Goal: Information Seeking & Learning: Find specific fact

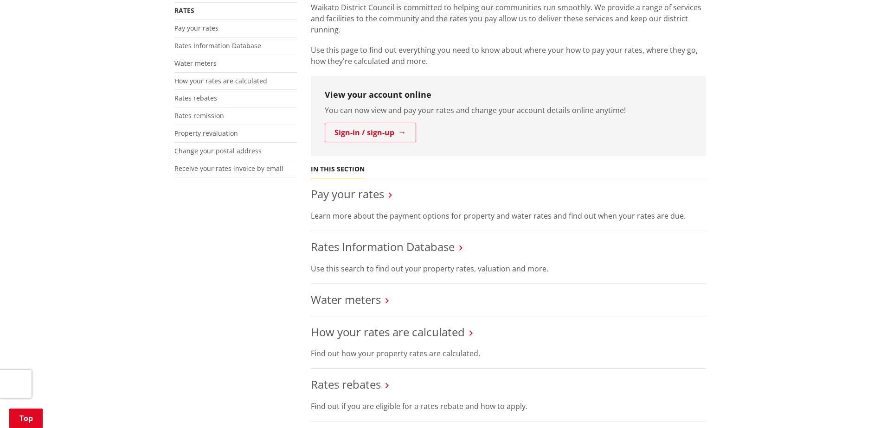
scroll to position [278, 0]
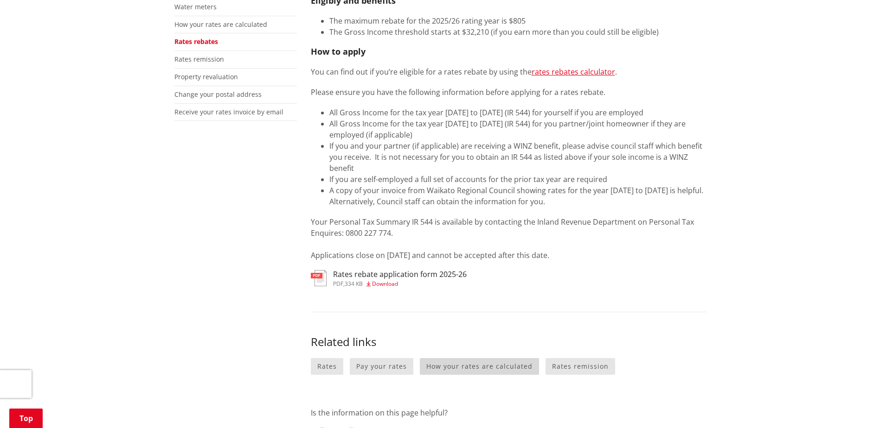
scroll to position [185, 0]
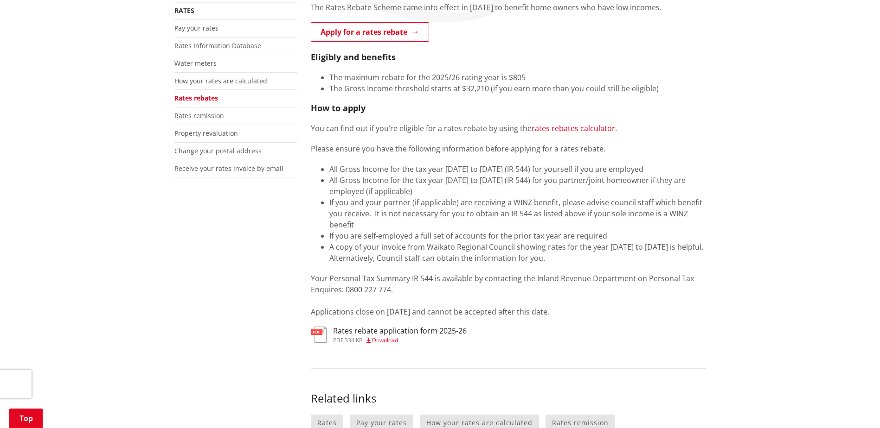
click at [571, 128] on link "rates rebates calculator" at bounding box center [572, 128] width 83 height 10
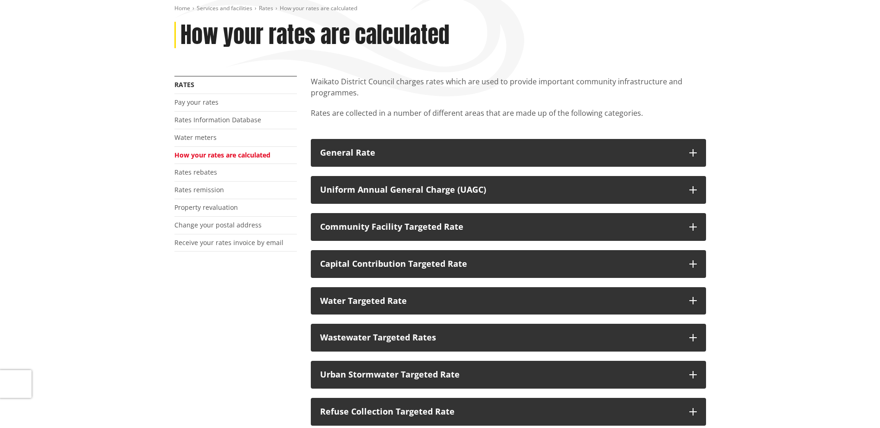
scroll to position [139, 0]
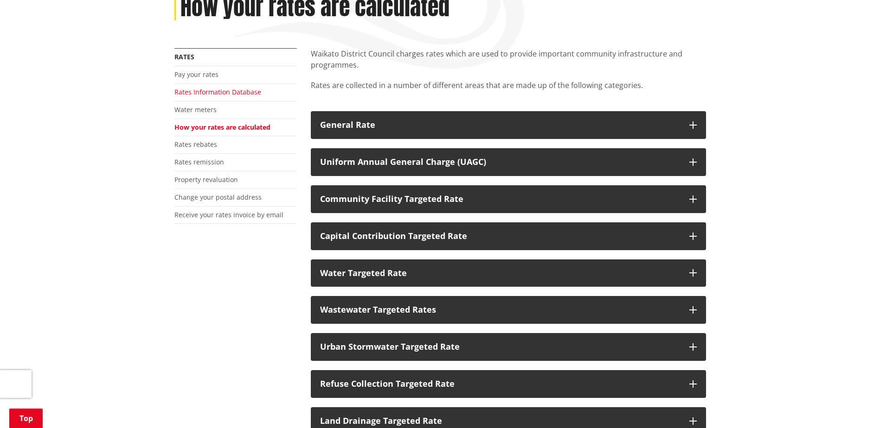
click at [237, 92] on link "Rates Information Database" at bounding box center [217, 92] width 87 height 9
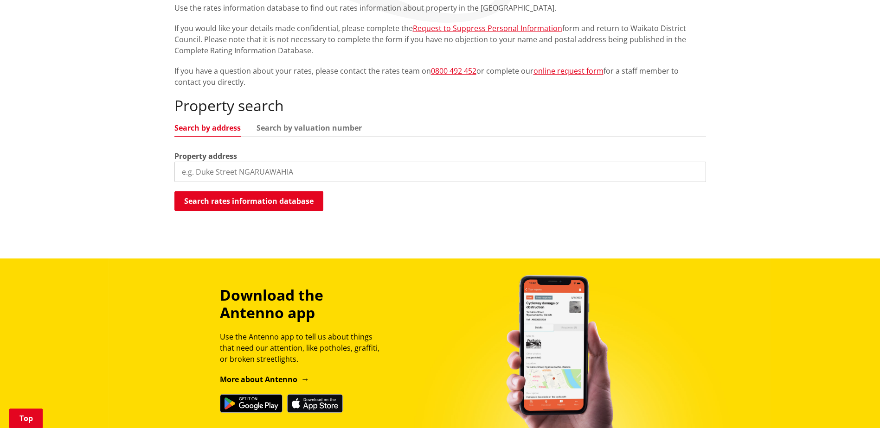
scroll to position [185, 0]
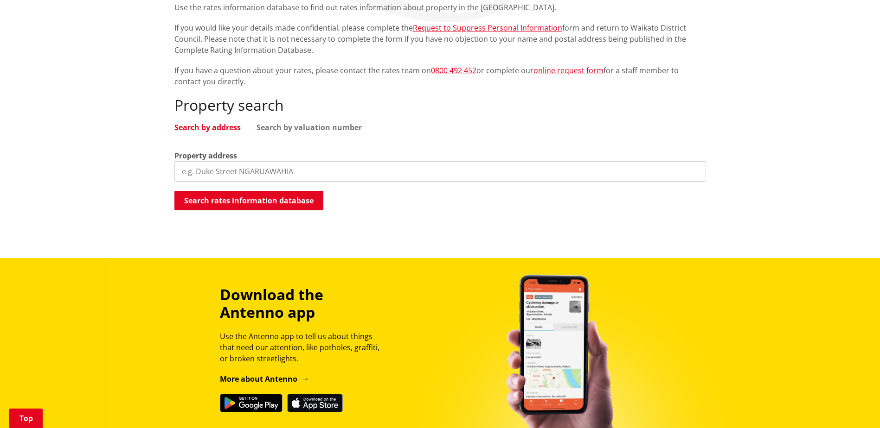
click at [309, 170] on input "search" at bounding box center [439, 171] width 531 height 20
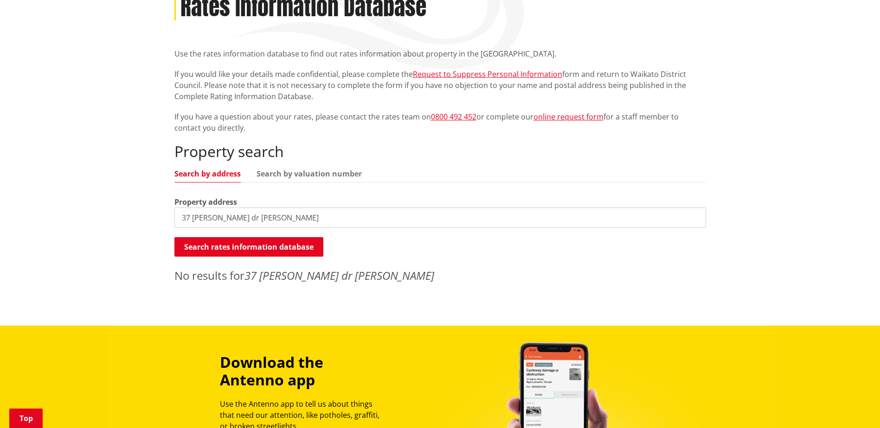
scroll to position [93, 0]
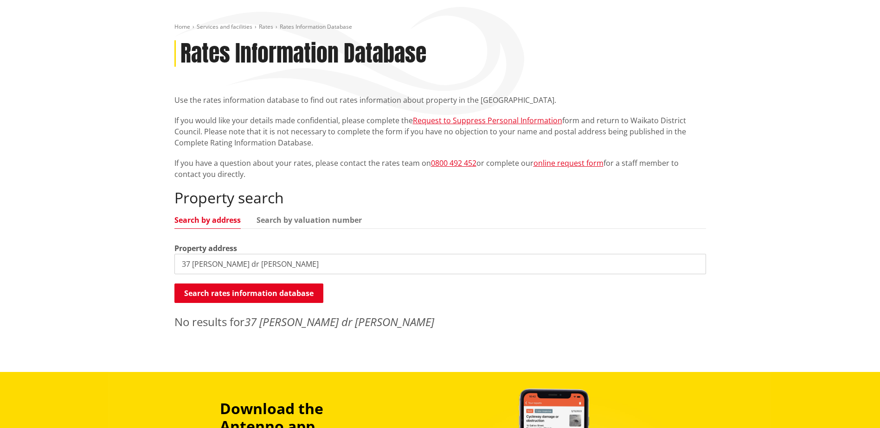
click at [195, 264] on input "37 harriet johnston dr pokeno" at bounding box center [439, 264] width 531 height 20
click at [259, 265] on input "37 Harriet Johnston dr pokeno" at bounding box center [439, 264] width 531 height 20
type input "37 Harriet Johnston drive pokeno"
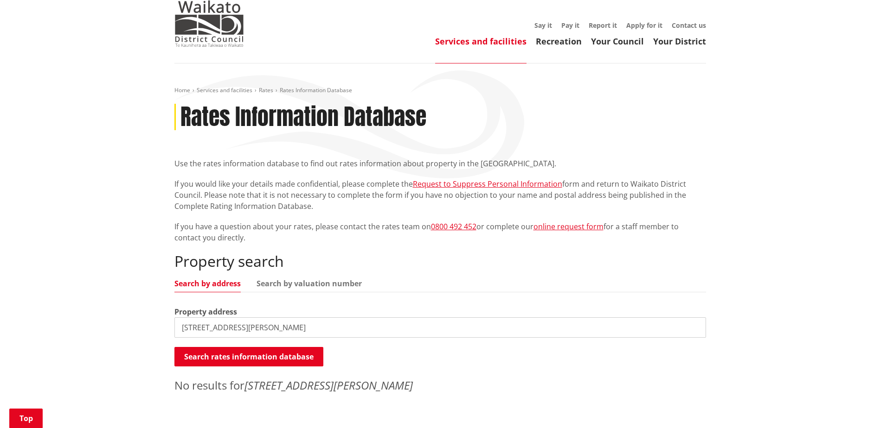
scroll to position [139, 0]
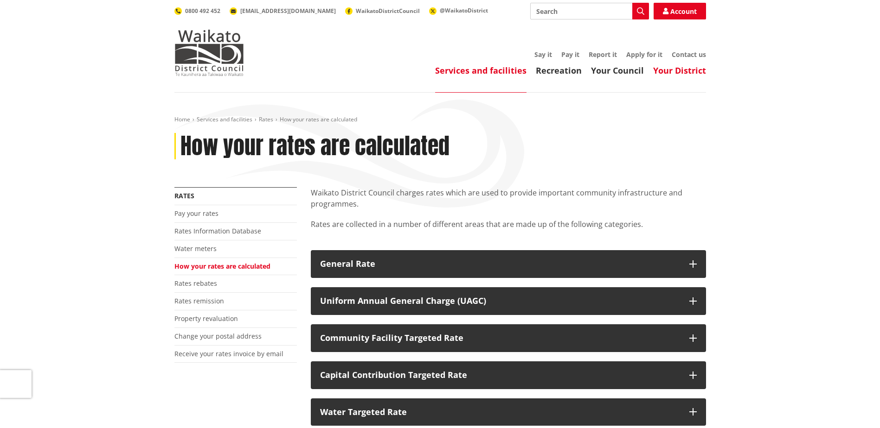
click at [666, 71] on link "Your District" at bounding box center [679, 70] width 53 height 11
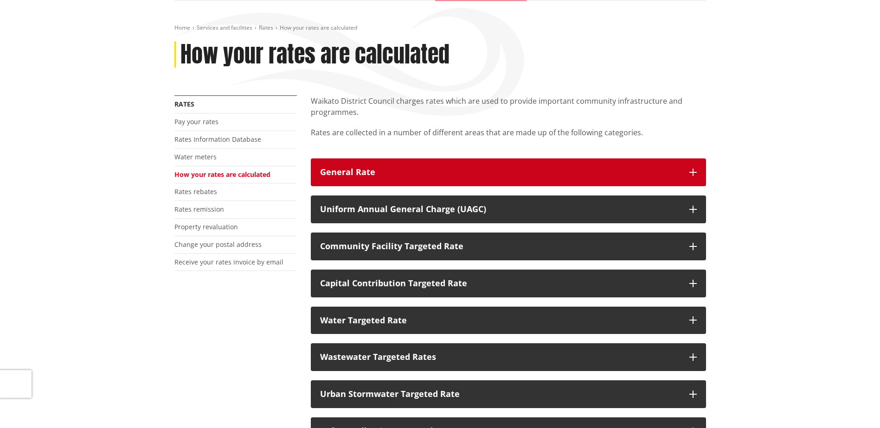
scroll to position [93, 0]
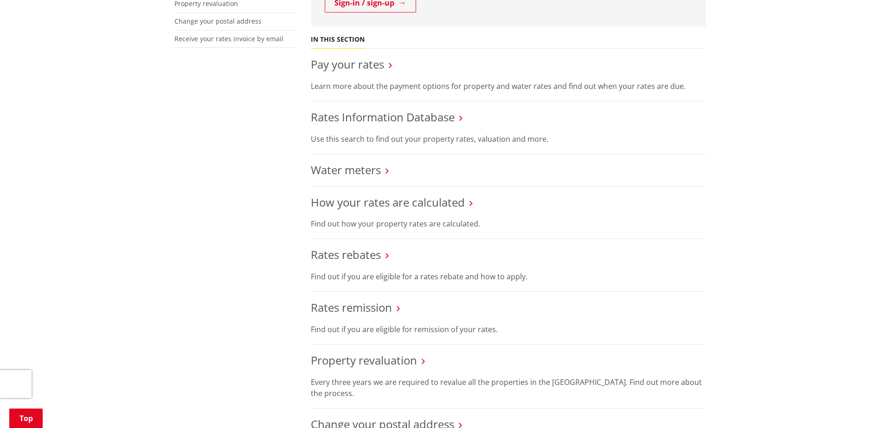
scroll to position [325, 0]
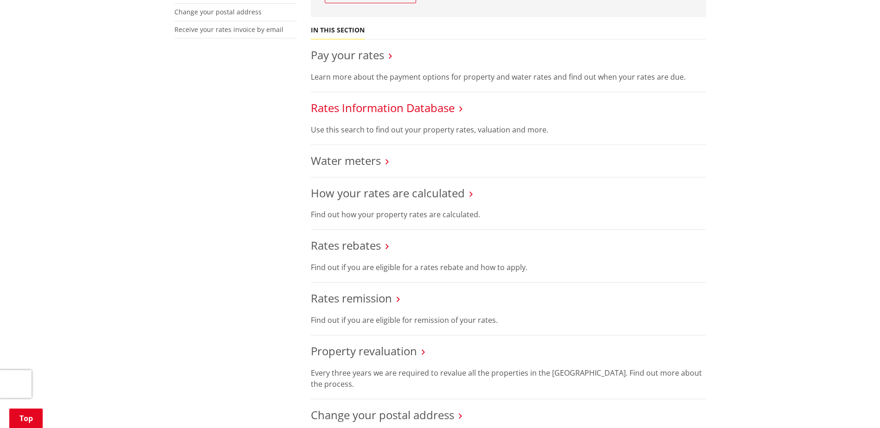
click at [386, 112] on link "Rates Information Database" at bounding box center [383, 107] width 144 height 15
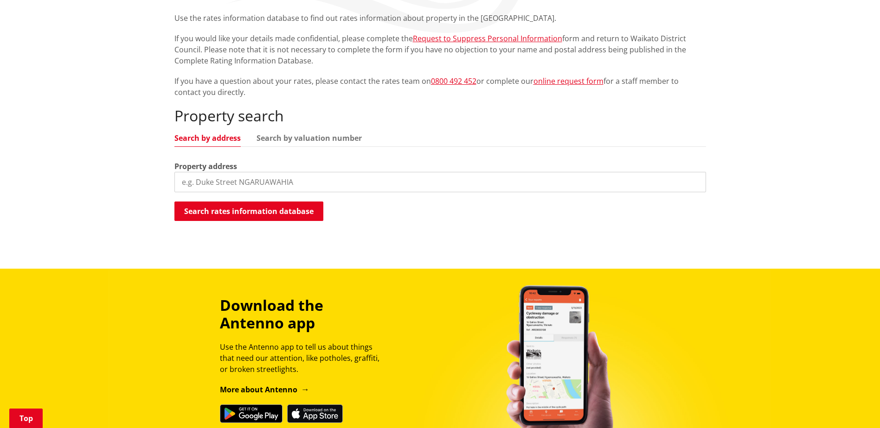
scroll to position [185, 0]
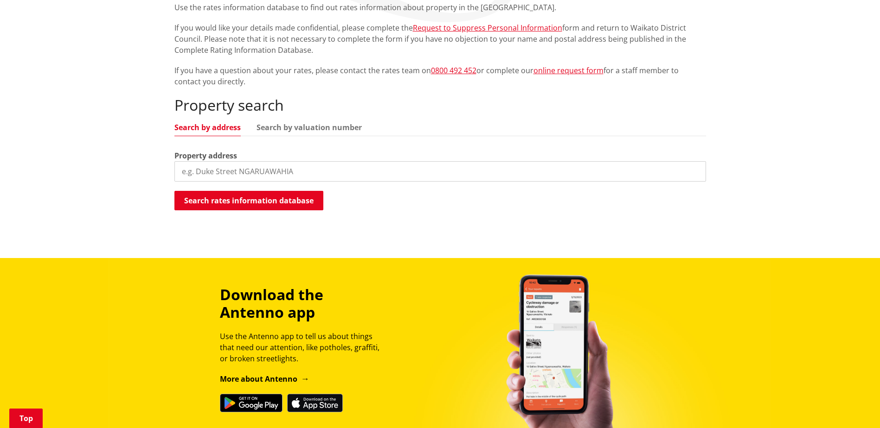
click at [278, 168] on input "search" at bounding box center [439, 171] width 531 height 20
type input "[STREET_ADDRESS][PERSON_NAME]"
click at [287, 198] on button "Search rates information database" at bounding box center [248, 200] width 149 height 19
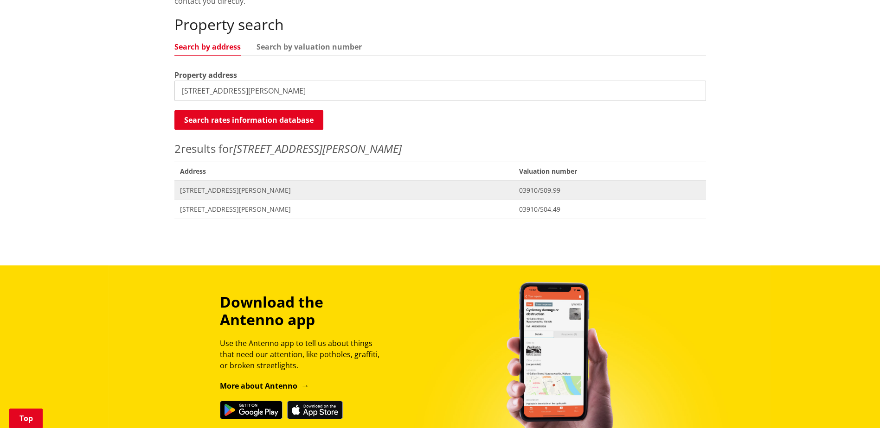
scroll to position [278, 0]
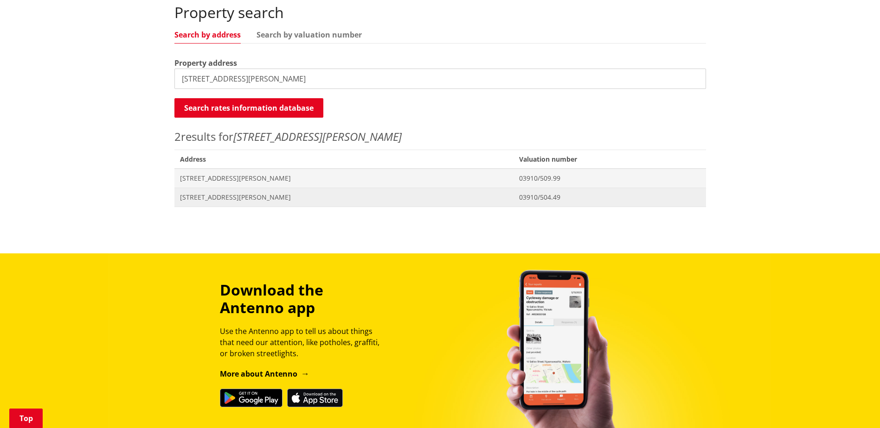
click at [273, 201] on span "37 Harriet Johnston Drive POKENO" at bounding box center [344, 197] width 328 height 9
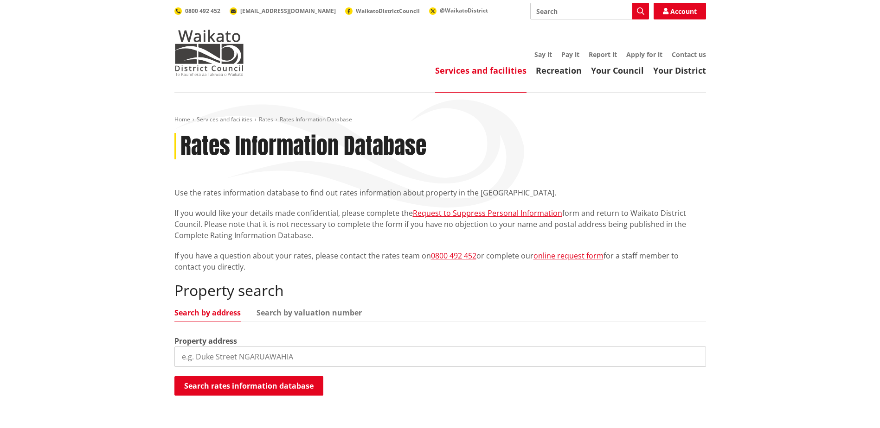
scroll to position [278, 0]
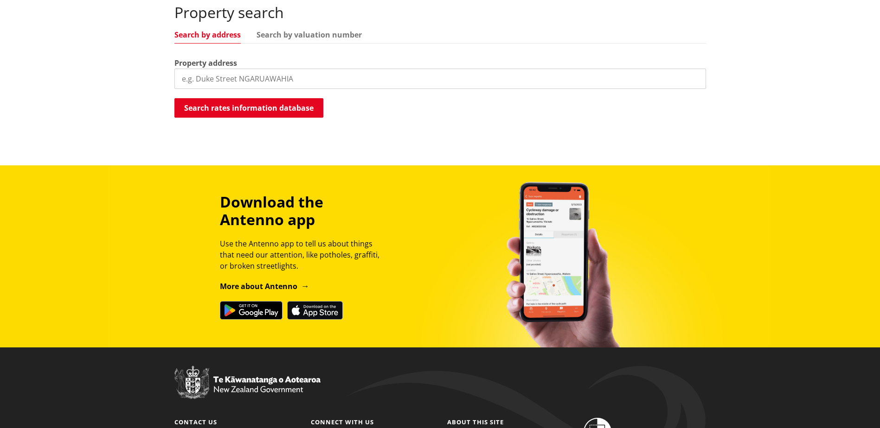
click at [309, 76] on input "search" at bounding box center [439, 79] width 531 height 20
type input "16 [PERSON_NAME] place Pokeno"
click at [308, 107] on button "Search rates information database" at bounding box center [248, 107] width 149 height 19
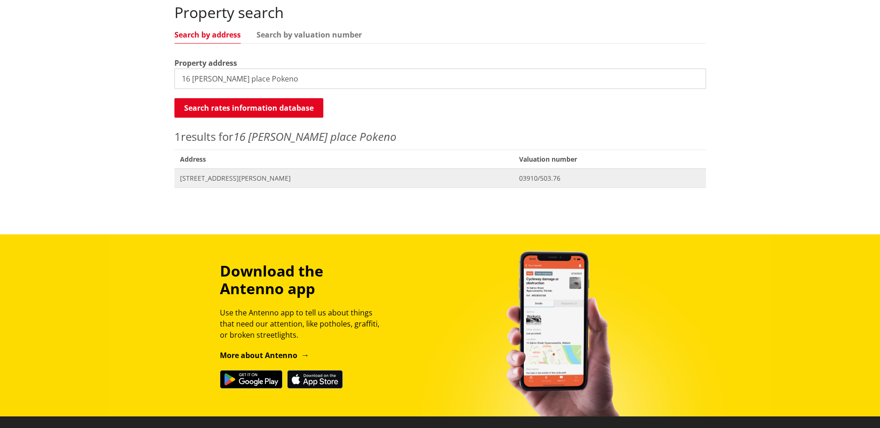
click at [306, 173] on span "Address 16 Gibboney Place POKENO" at bounding box center [343, 178] width 339 height 19
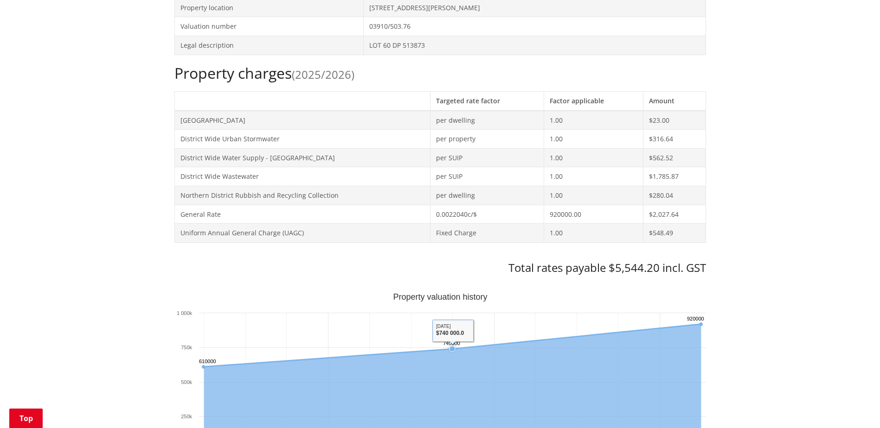
scroll to position [325, 0]
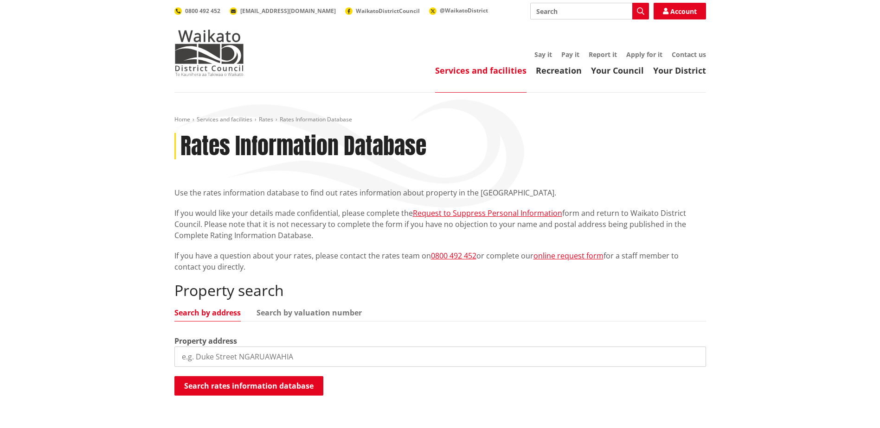
scroll to position [278, 0]
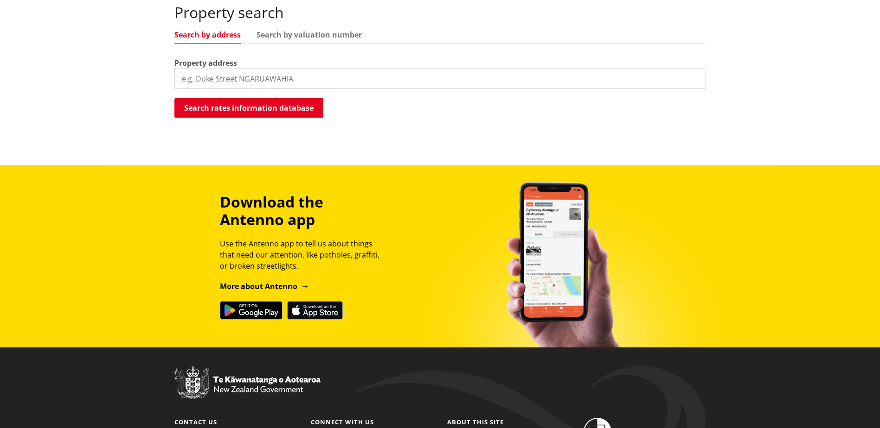
click at [256, 78] on input "search" at bounding box center [439, 79] width 531 height 20
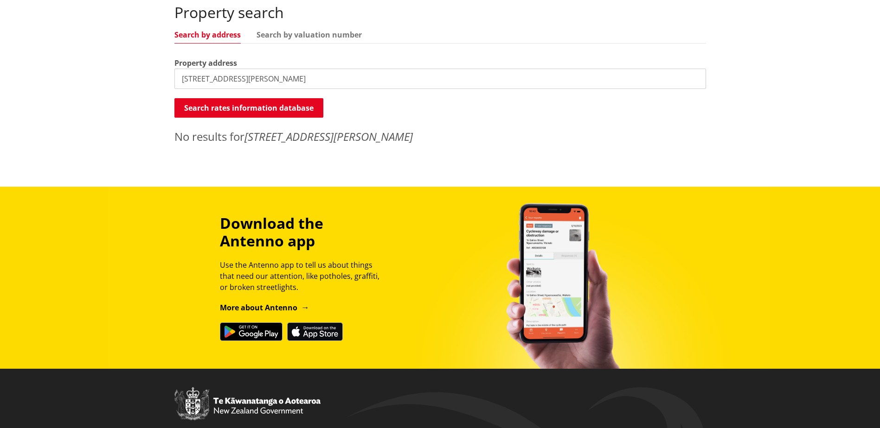
click at [298, 76] on input "37 Harriet Johnston drive pokenio" at bounding box center [439, 79] width 531 height 20
type input "37 Harriet Johnston drive pokeno"
click at [269, 105] on button "Search rates information database" at bounding box center [248, 107] width 149 height 19
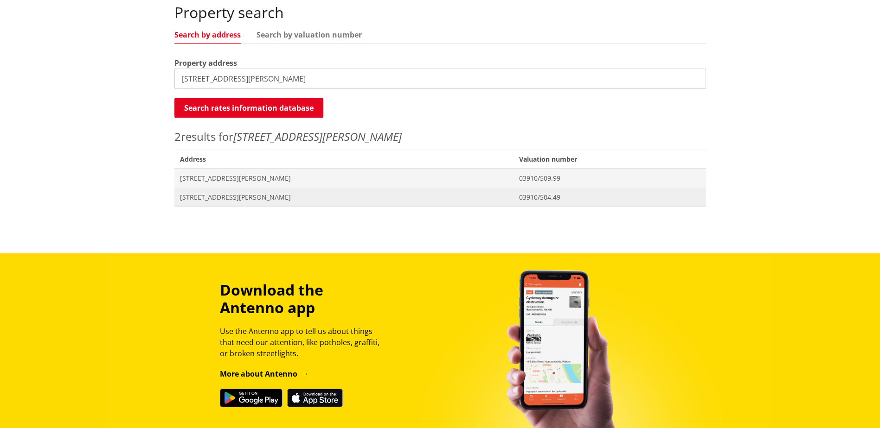
click at [521, 197] on span "03910/504.49" at bounding box center [609, 197] width 181 height 9
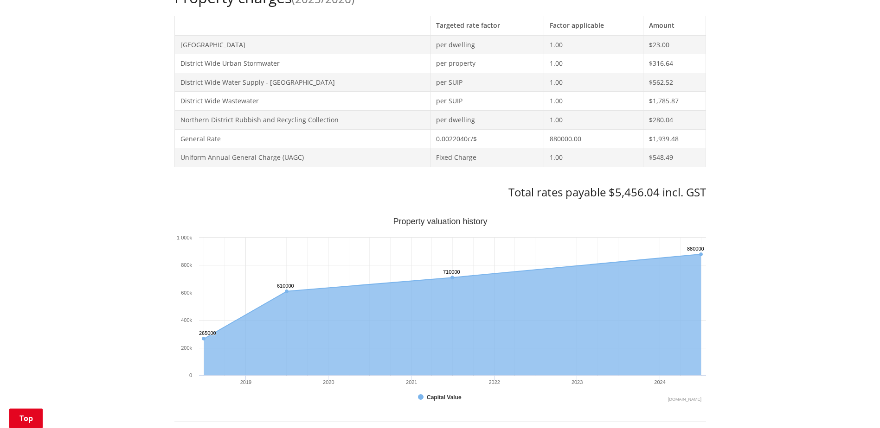
scroll to position [417, 0]
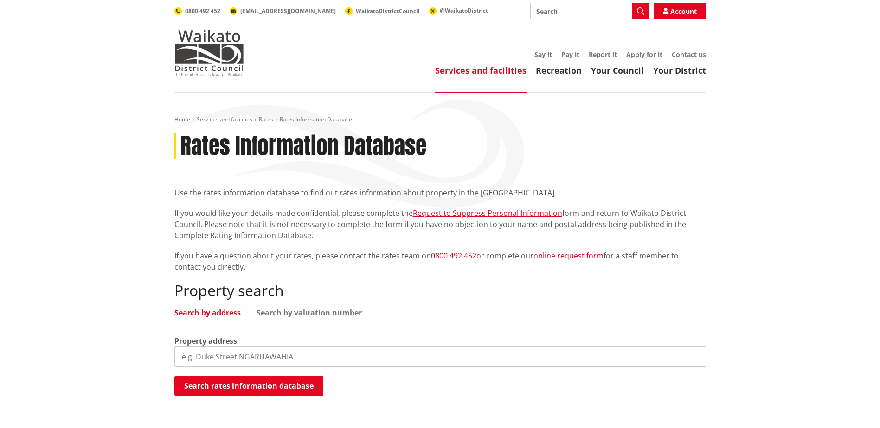
scroll to position [278, 0]
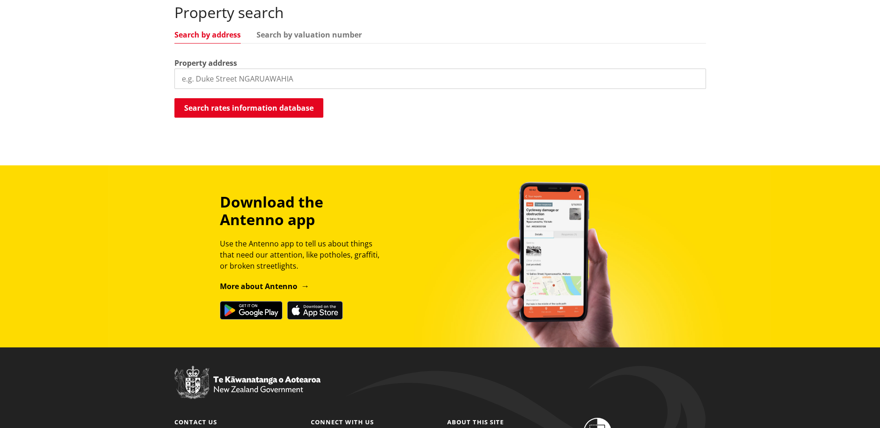
click at [263, 79] on input "search" at bounding box center [439, 79] width 531 height 20
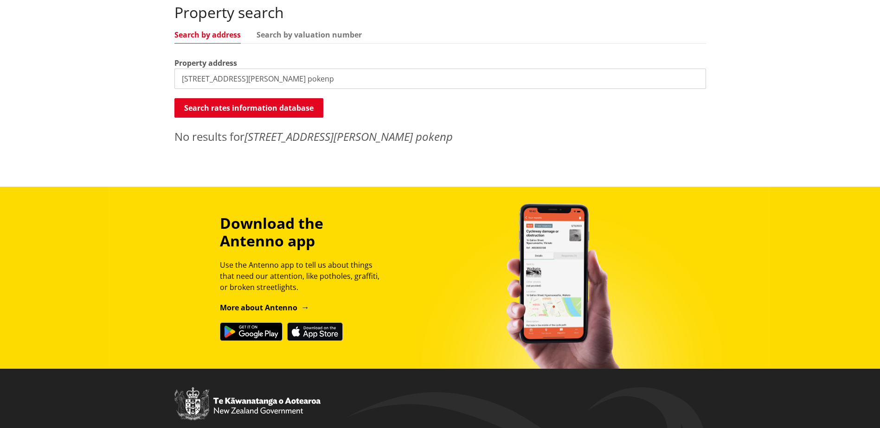
click at [195, 78] on input "16 gibboney place pokenp" at bounding box center [439, 79] width 531 height 20
type input "16 Gibboney place pokeno"
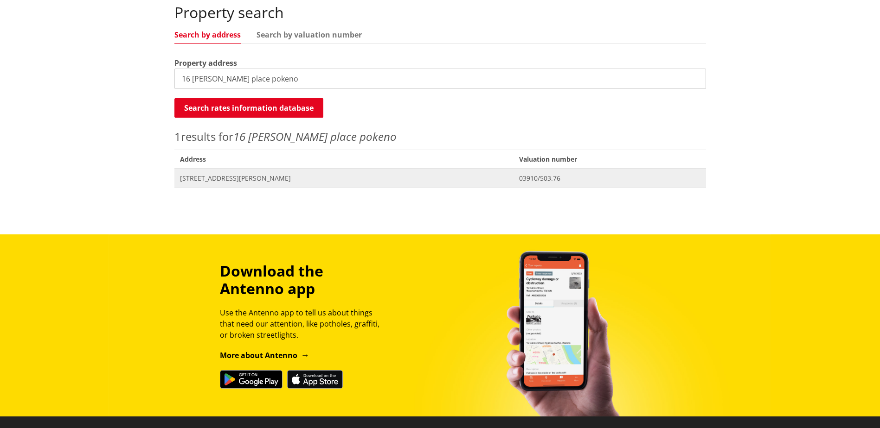
click at [297, 180] on span "[STREET_ADDRESS][PERSON_NAME]" at bounding box center [344, 178] width 328 height 9
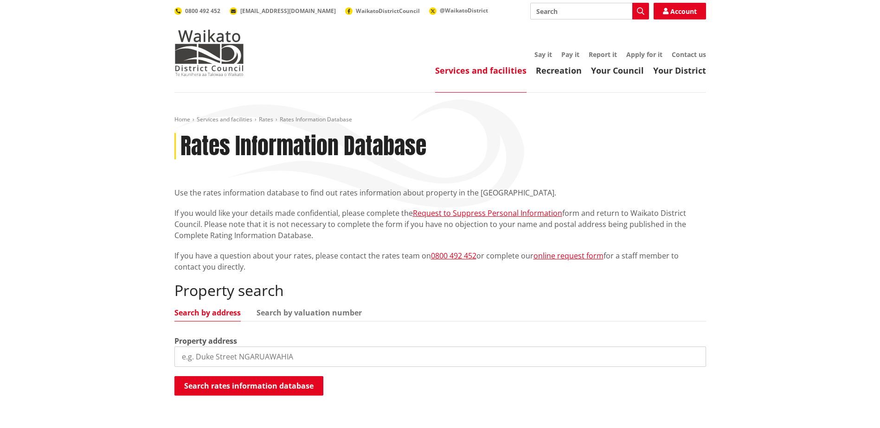
scroll to position [278, 0]
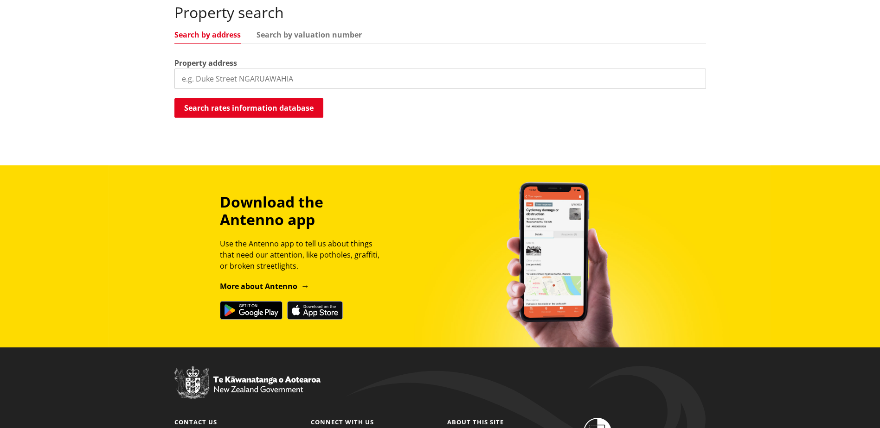
click at [265, 78] on input "search" at bounding box center [439, 79] width 531 height 20
type input "14 Gibboney Place Pokeno"
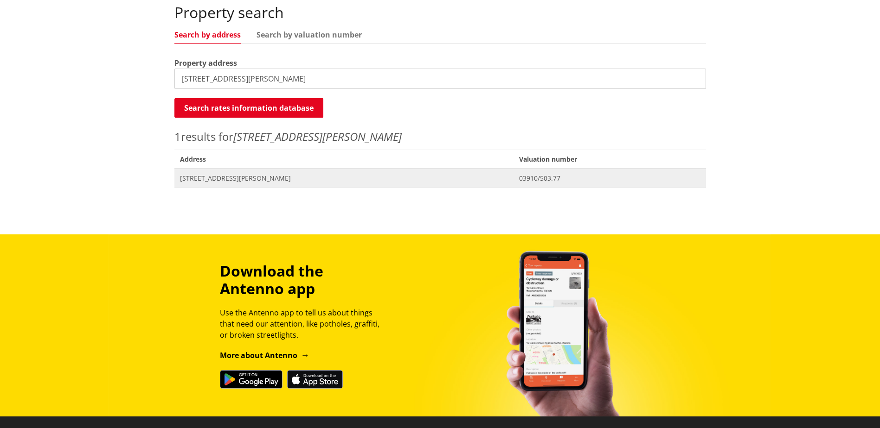
click at [261, 172] on span "Address 14 Gibboney Place POKENO" at bounding box center [343, 178] width 339 height 19
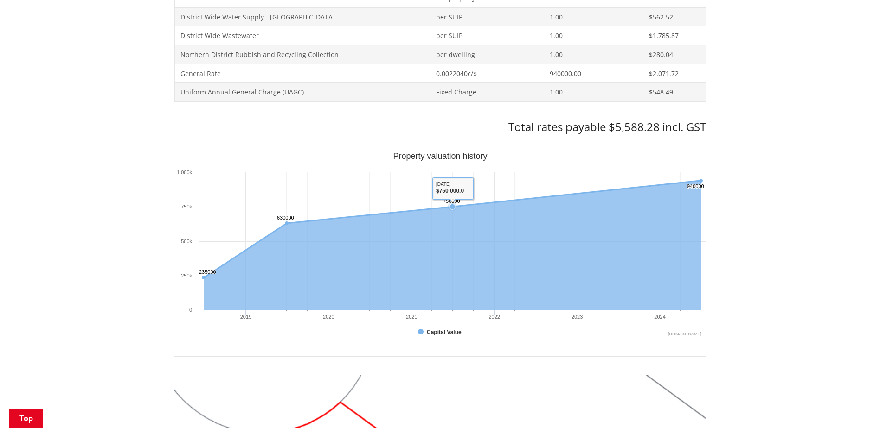
scroll to position [510, 0]
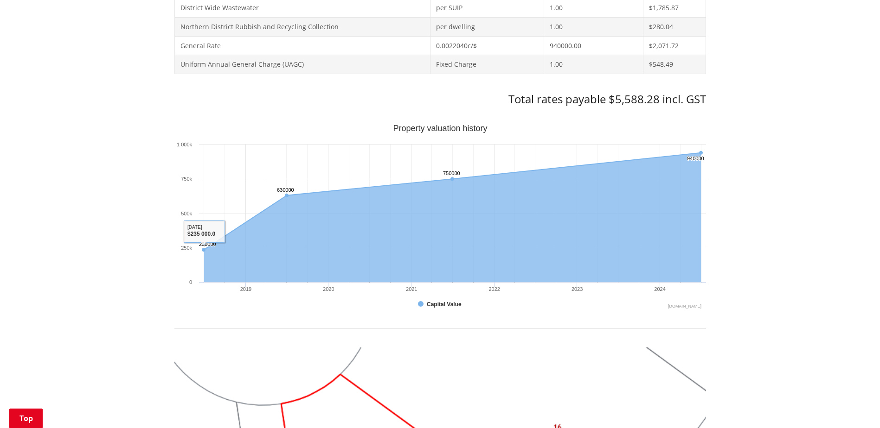
click at [94, 234] on div "Home Services and facilities Rates Rates Information Database Rates Information…" at bounding box center [440, 223] width 880 height 1281
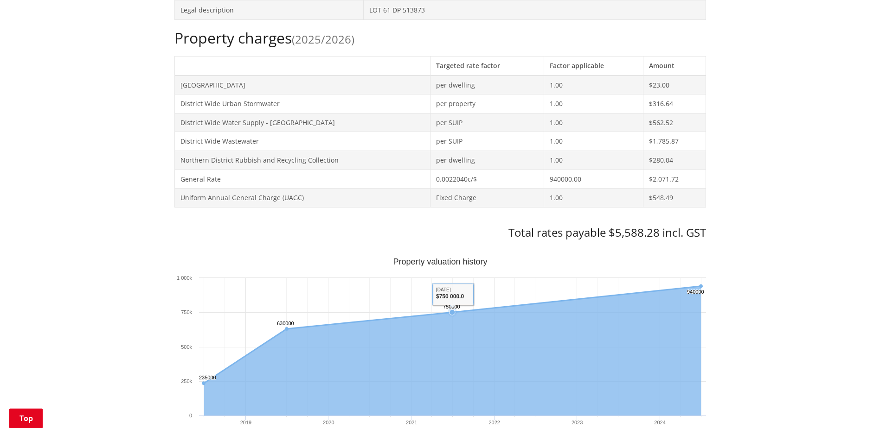
scroll to position [325, 0]
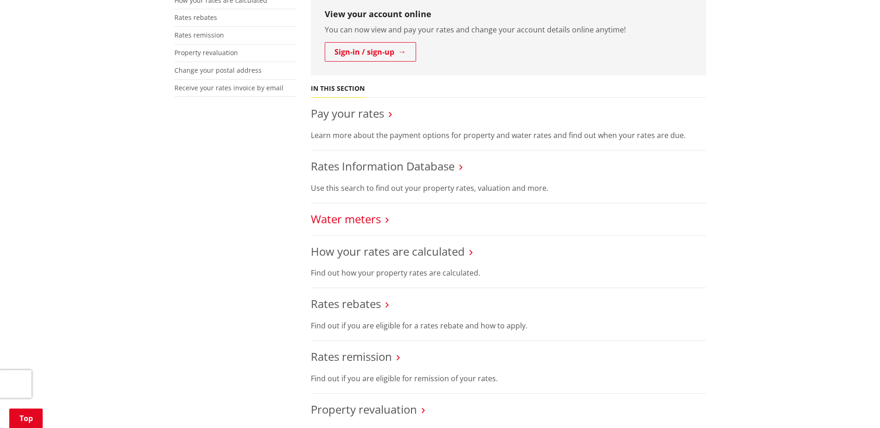
scroll to position [278, 0]
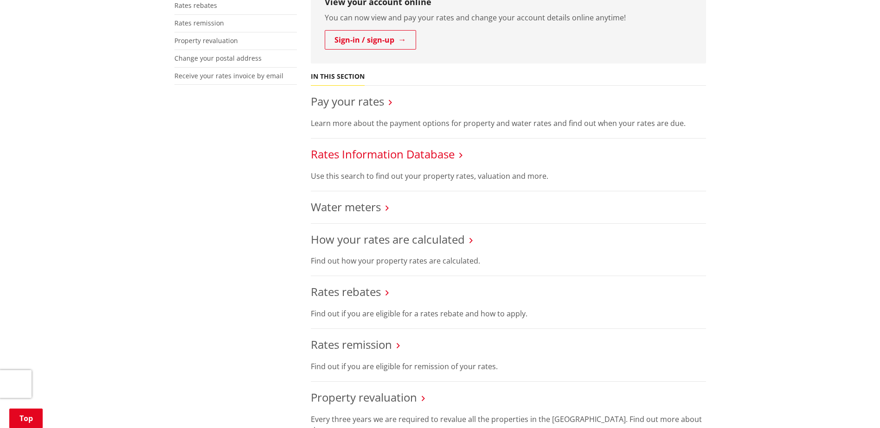
click at [388, 151] on link "Rates Information Database" at bounding box center [383, 154] width 144 height 15
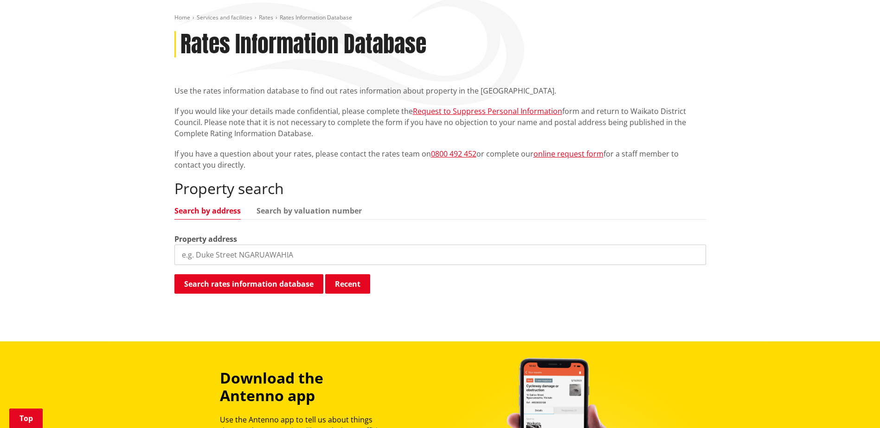
scroll to position [232, 0]
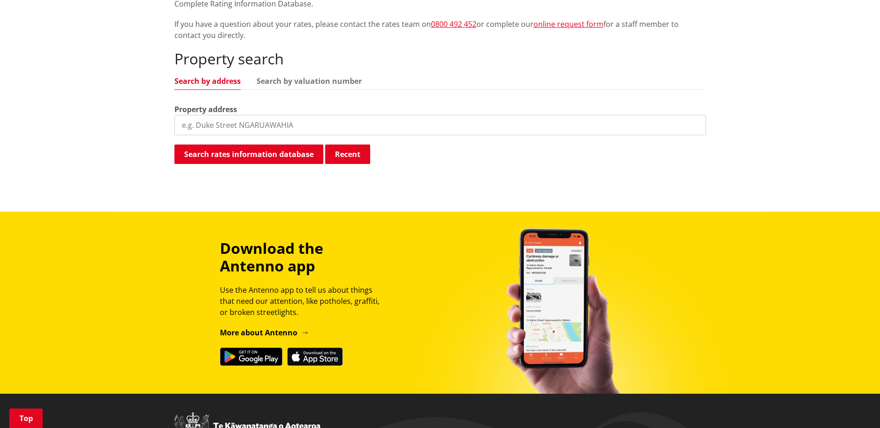
click at [236, 116] on div "Property address" at bounding box center [439, 120] width 531 height 32
click at [234, 121] on input "search" at bounding box center [439, 125] width 531 height 20
type input "18 Gibboney Place Pokeno"
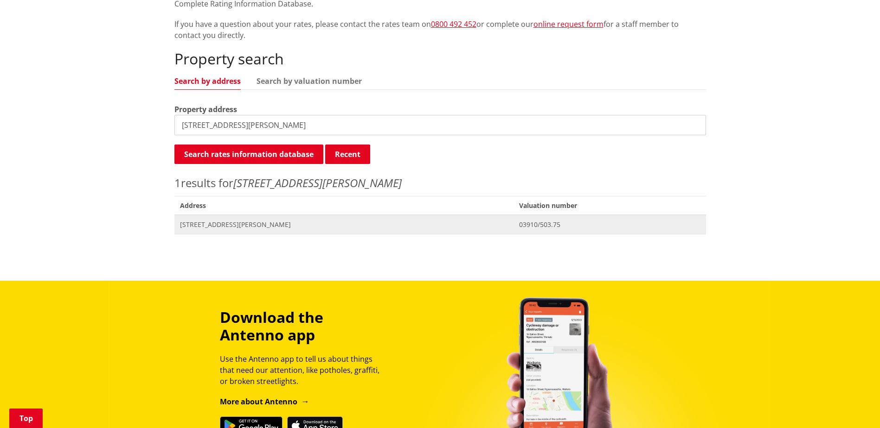
click at [237, 225] on span "[STREET_ADDRESS][PERSON_NAME]" at bounding box center [344, 224] width 328 height 9
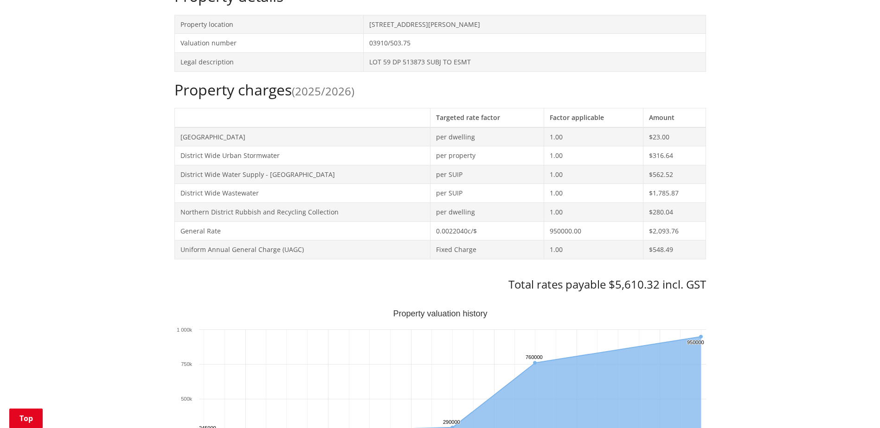
scroll to position [371, 0]
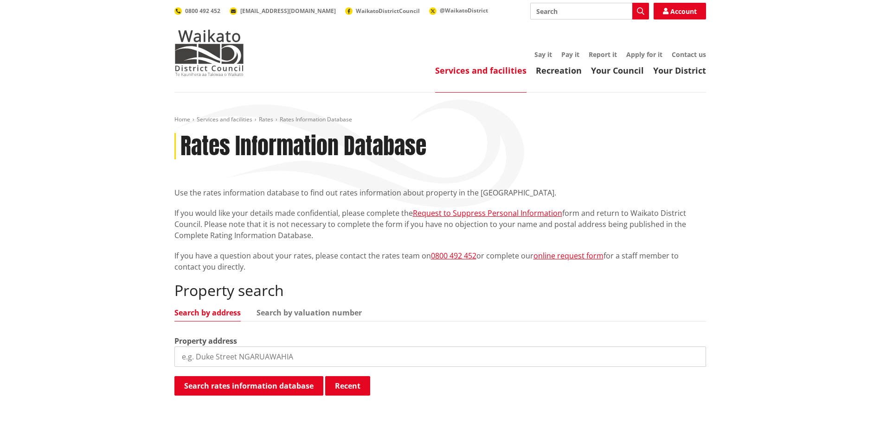
scroll to position [231, 0]
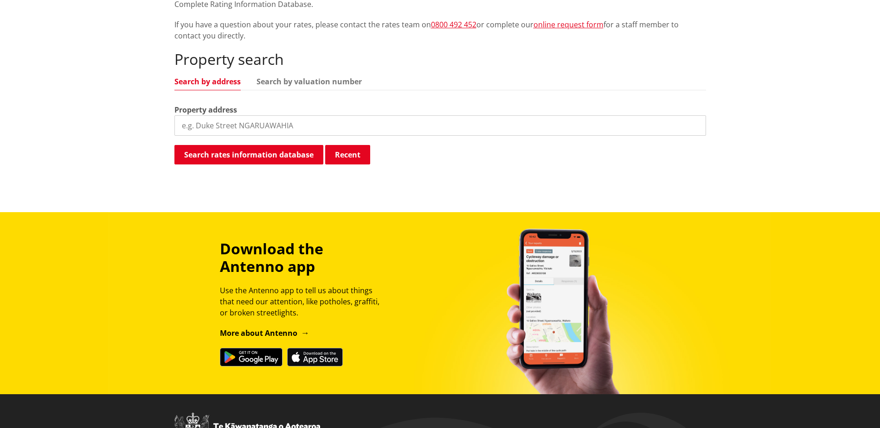
click at [208, 124] on input "search" at bounding box center [439, 125] width 531 height 20
type input "17 Gibboney Place Pokeno"
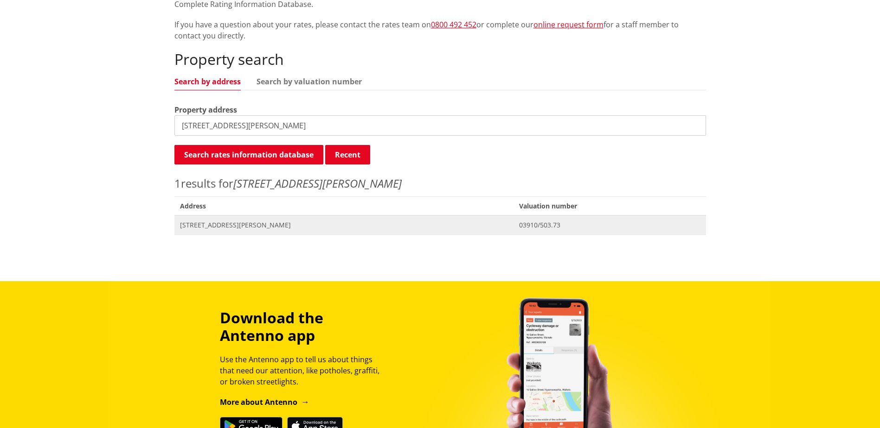
click at [220, 233] on span "Address 17 Gibboney Place POKENO" at bounding box center [343, 225] width 339 height 19
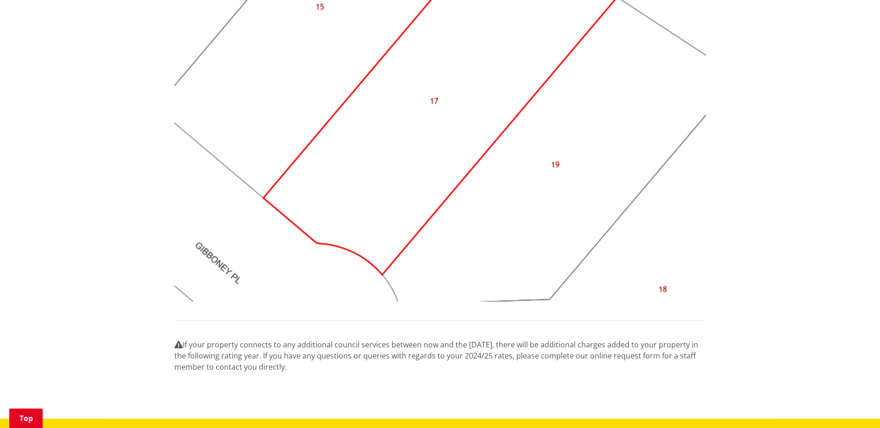
scroll to position [974, 0]
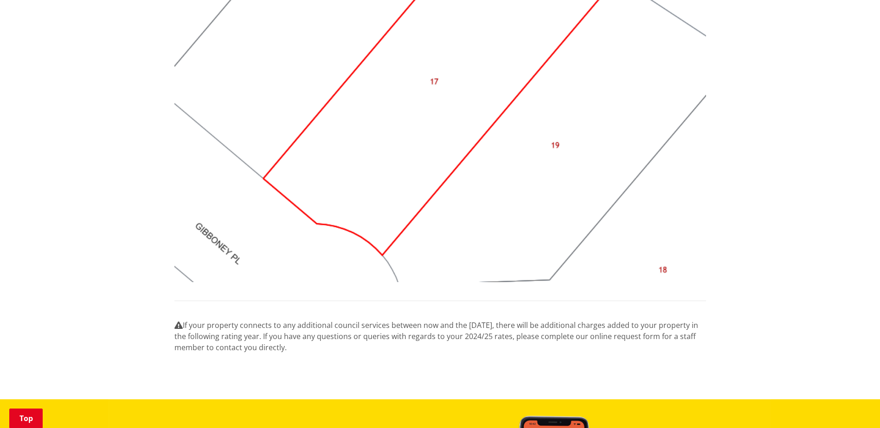
click at [231, 256] on img at bounding box center [439, 83] width 531 height 399
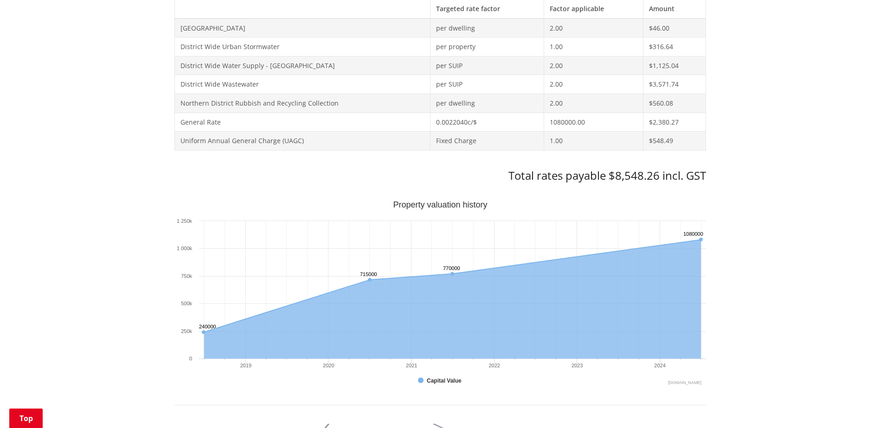
scroll to position [417, 0]
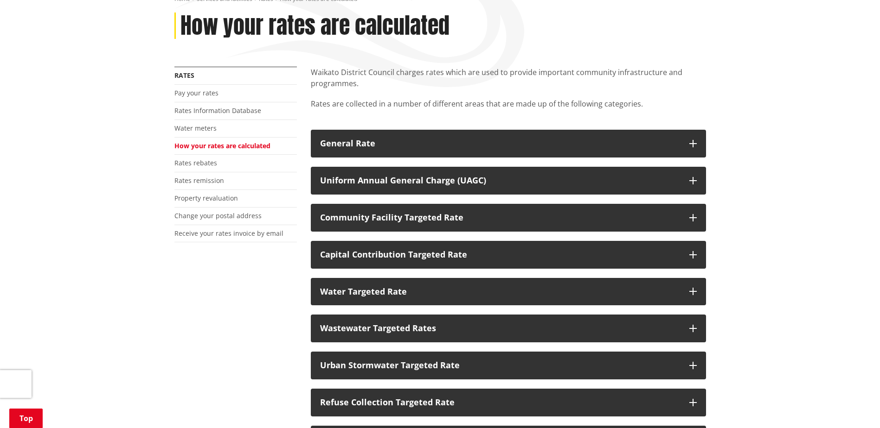
scroll to position [139, 0]
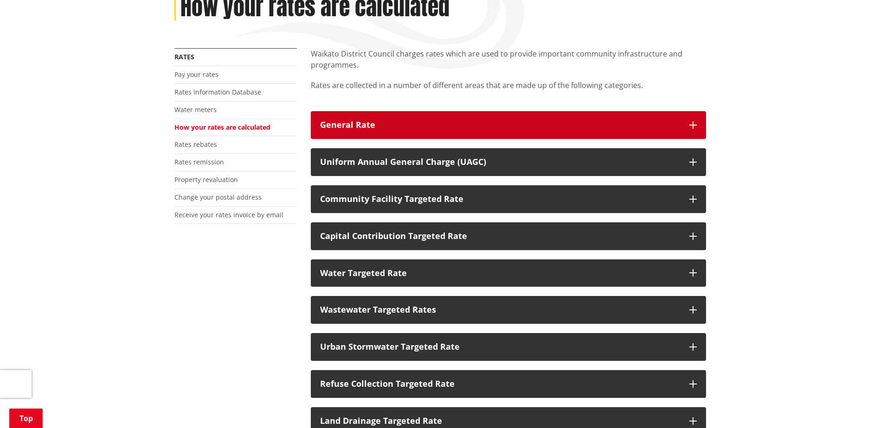
click at [389, 122] on div "General Rate" at bounding box center [500, 125] width 360 height 9
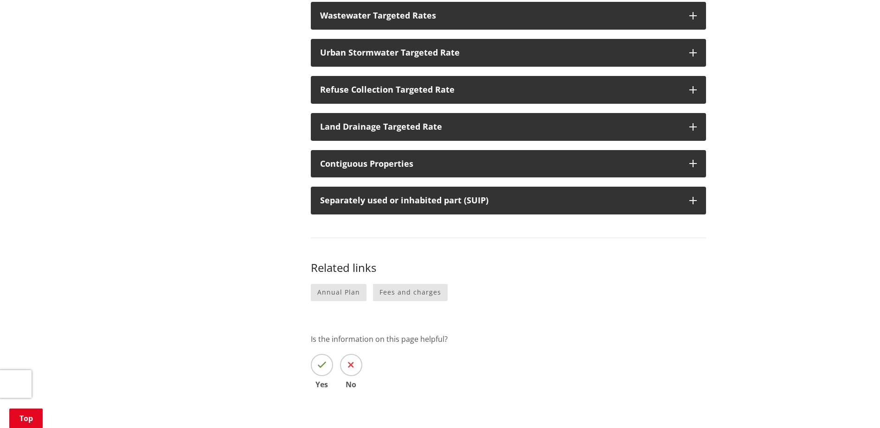
scroll to position [510, 0]
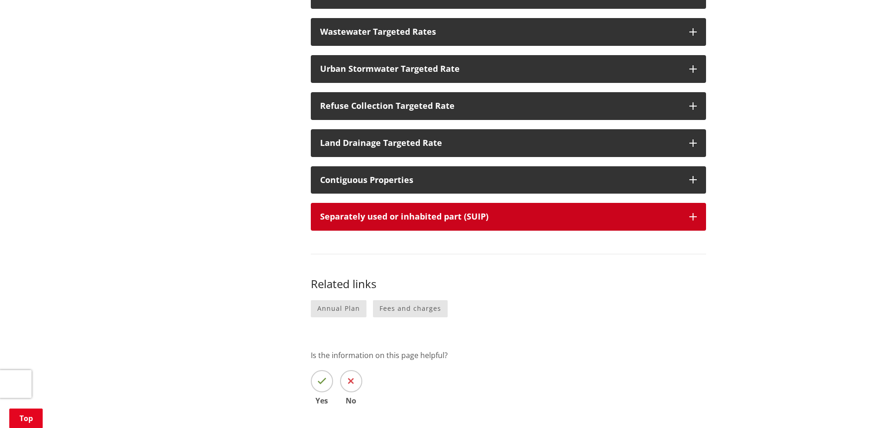
click at [554, 211] on button "Separately used or inhabited part (SUIP)" at bounding box center [508, 217] width 395 height 28
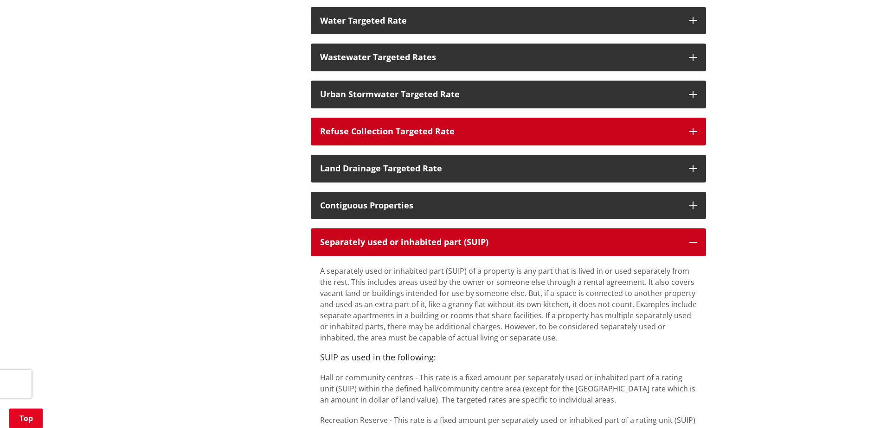
scroll to position [464, 0]
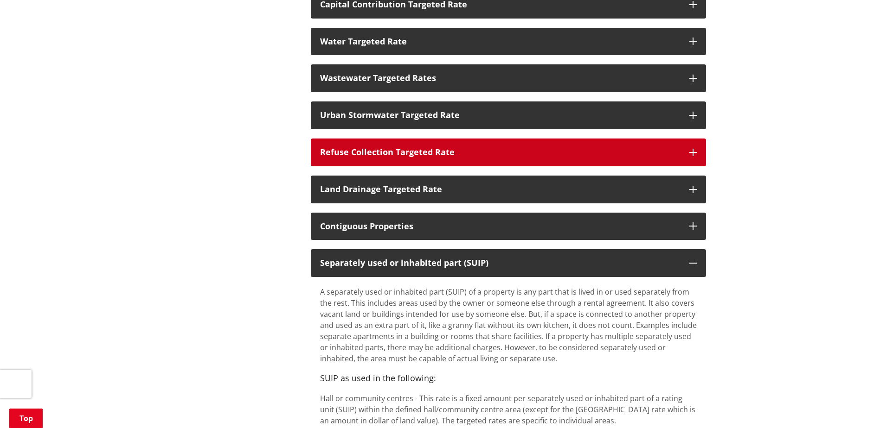
click at [482, 148] on div "Refuse Collection Targeted Rate" at bounding box center [500, 152] width 360 height 9
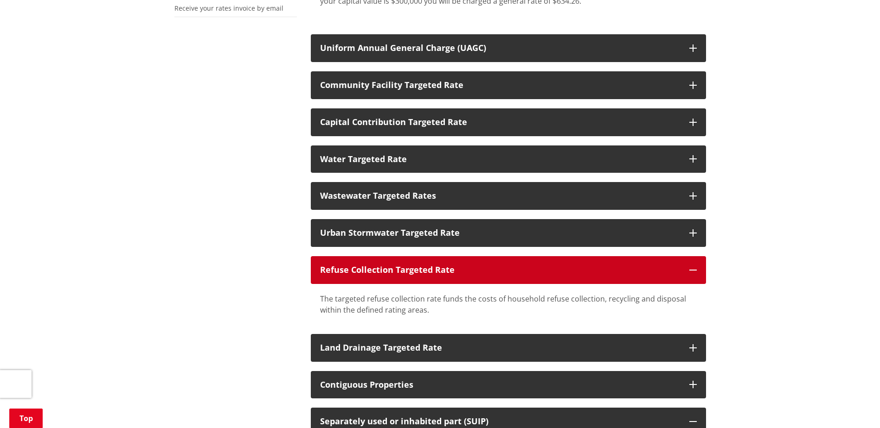
scroll to position [325, 0]
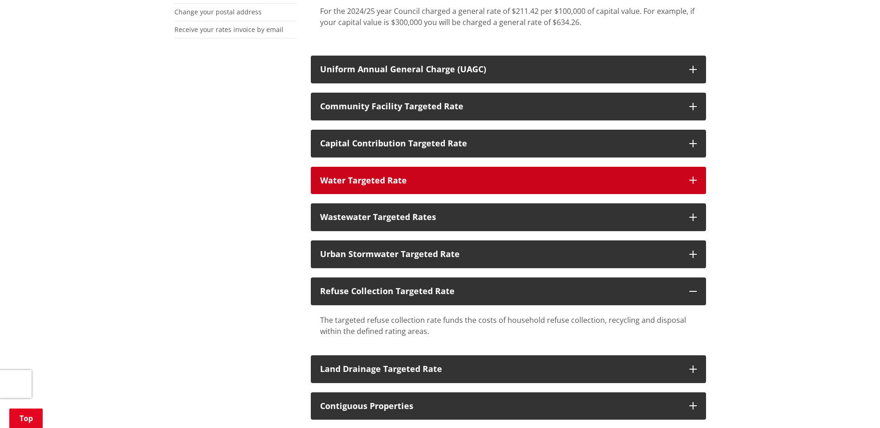
click at [490, 170] on button "Water Targeted Rate" at bounding box center [508, 181] width 395 height 28
